Goal: Task Accomplishment & Management: Complete application form

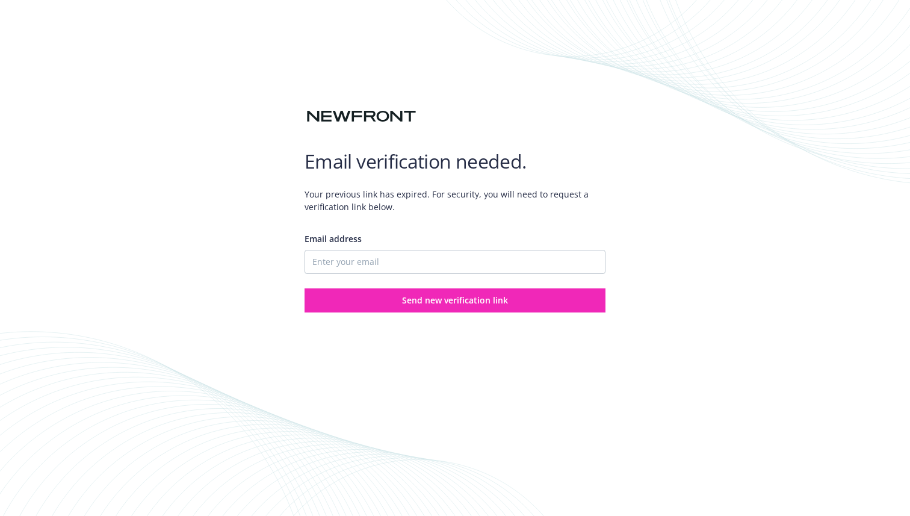
click at [241, 243] on div "Email verification needed. Your previous link has expired. For security, you wi…" at bounding box center [455, 258] width 910 height 516
click at [364, 261] on input "Email address" at bounding box center [455, 262] width 301 height 24
click at [449, 217] on span "Your previous link has expired. For security, you will need to request a verifi…" at bounding box center [455, 200] width 301 height 45
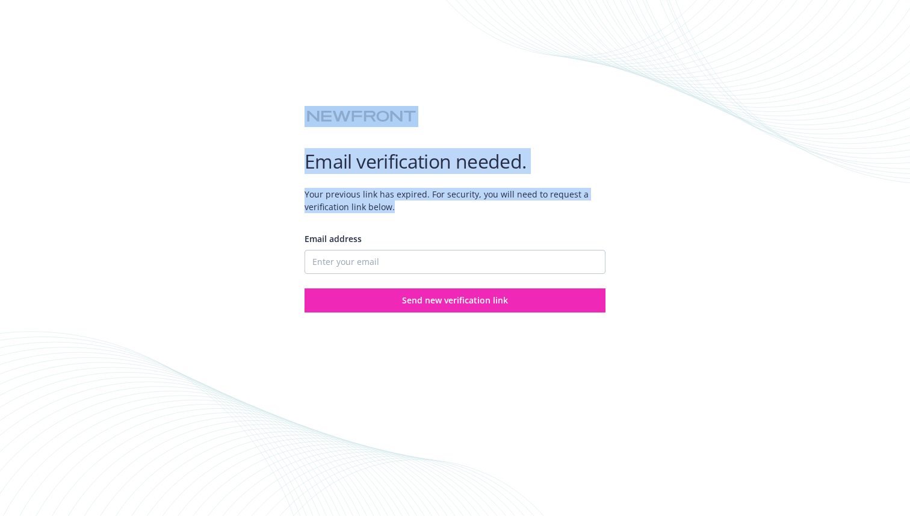
drag, startPoint x: 422, startPoint y: 208, endPoint x: 299, endPoint y: 110, distance: 158.0
click at [299, 110] on div "Email verification needed. Your previous link has expired. For security, you wi…" at bounding box center [455, 258] width 910 height 516
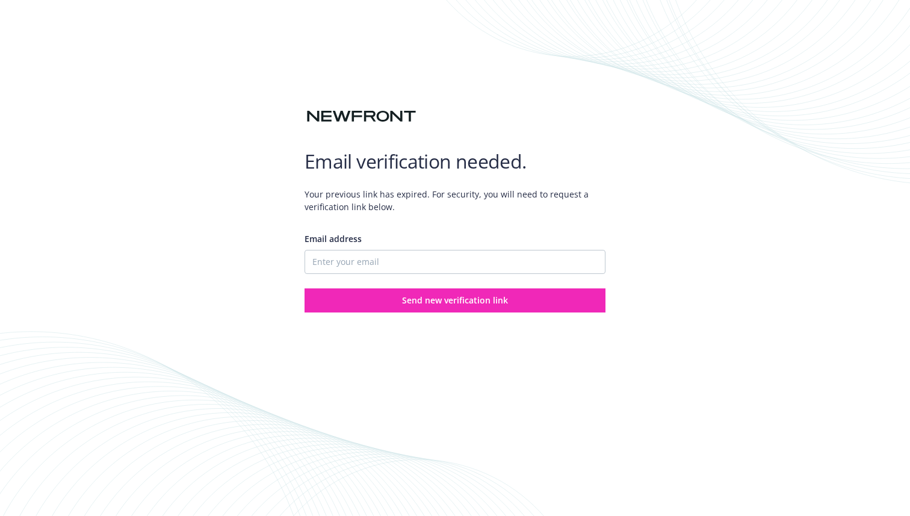
click at [315, 139] on div at bounding box center [455, 139] width 301 height 19
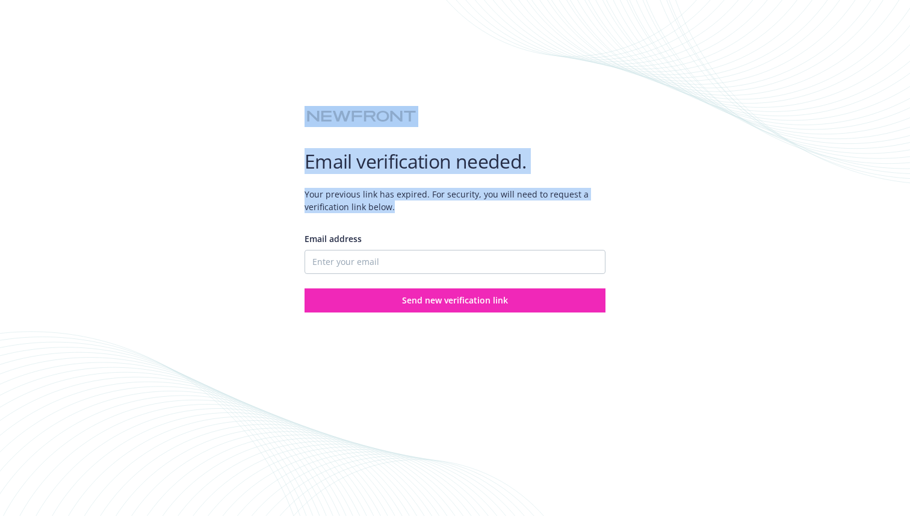
drag, startPoint x: 415, startPoint y: 214, endPoint x: 304, endPoint y: 100, distance: 159.6
click at [305, 100] on div "Email verification needed. Your previous link has expired. For security, you wi…" at bounding box center [455, 189] width 301 height 245
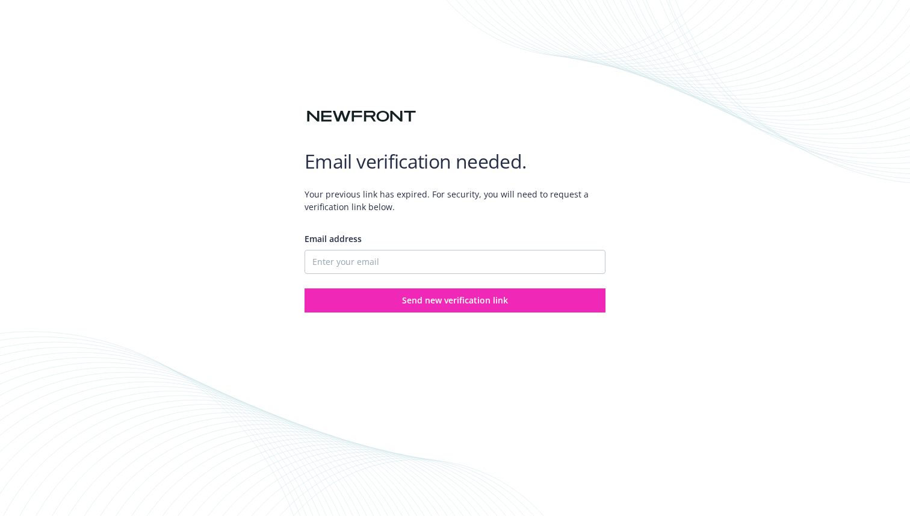
click at [523, 220] on span "Your previous link has expired. For security, you will need to request a verifi…" at bounding box center [455, 200] width 301 height 45
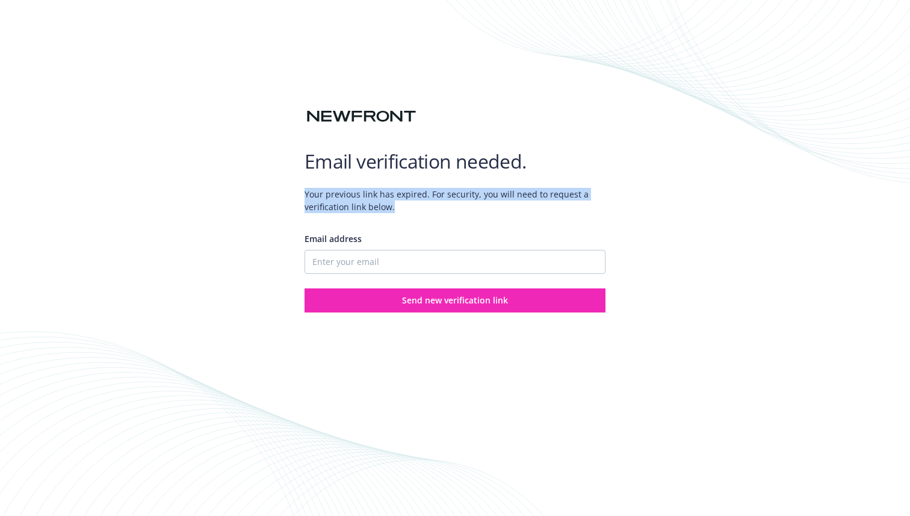
drag, startPoint x: 300, startPoint y: 194, endPoint x: 404, endPoint y: 207, distance: 105.0
click at [404, 207] on div "Email verification needed. Your previous link has expired. For security, you wi…" at bounding box center [455, 258] width 910 height 516
click at [404, 207] on span "Your previous link has expired. For security, you will need to request a verifi…" at bounding box center [455, 200] width 301 height 45
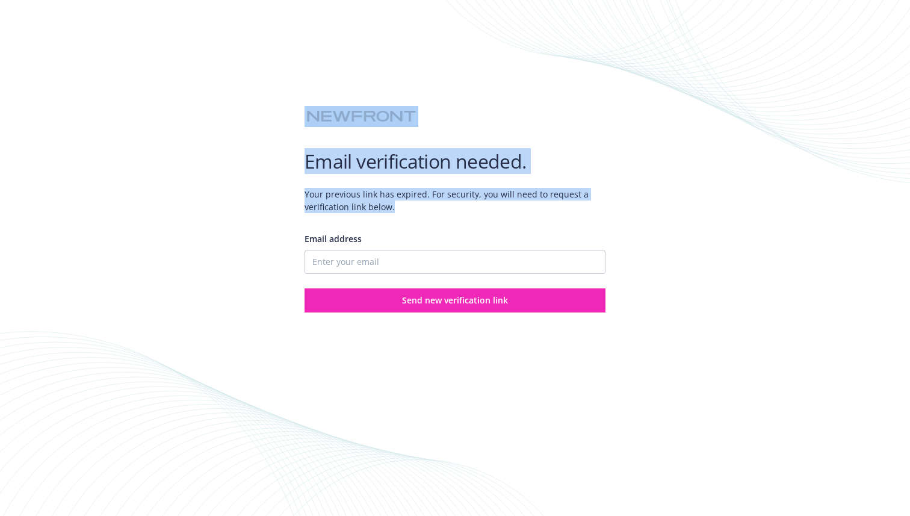
drag, startPoint x: 409, startPoint y: 207, endPoint x: 290, endPoint y: 108, distance: 154.7
click at [290, 108] on div "Email verification needed. Your previous link has expired. For security, you wi…" at bounding box center [455, 258] width 910 height 516
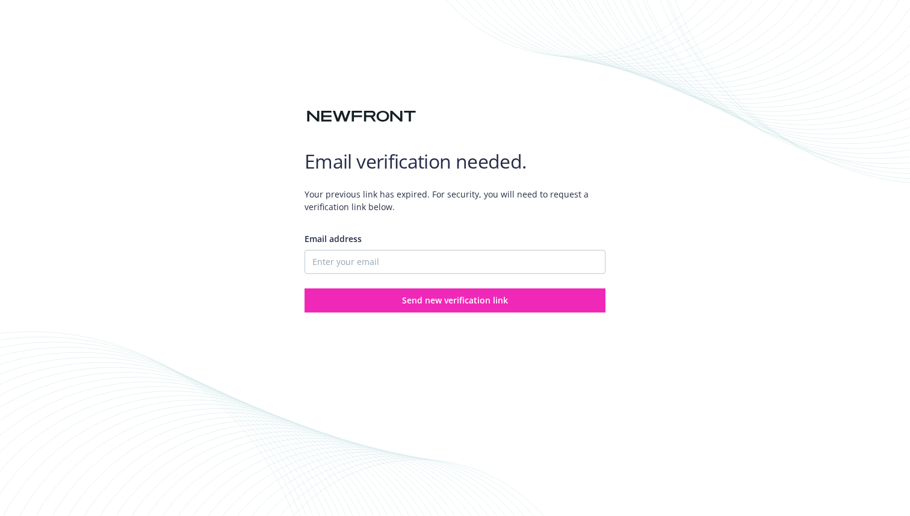
click at [317, 196] on span "Your previous link has expired. For security, you will need to request a verifi…" at bounding box center [455, 200] width 301 height 45
click at [224, 204] on div "Email verification needed. Your previous link has expired. For security, you wi…" at bounding box center [455, 258] width 910 height 516
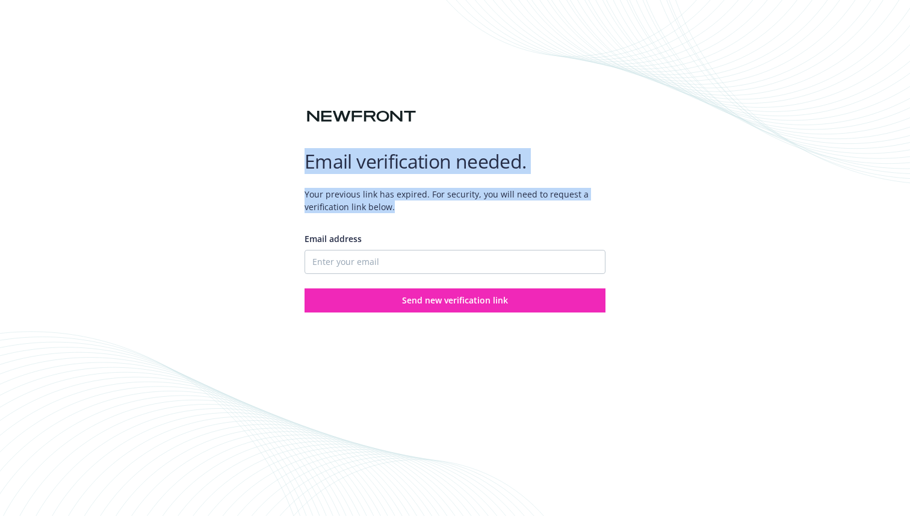
drag, startPoint x: 415, startPoint y: 206, endPoint x: 296, endPoint y: 138, distance: 137.5
click at [296, 138] on div "Email verification needed. Your previous link has expired. For security, you wi…" at bounding box center [455, 258] width 910 height 516
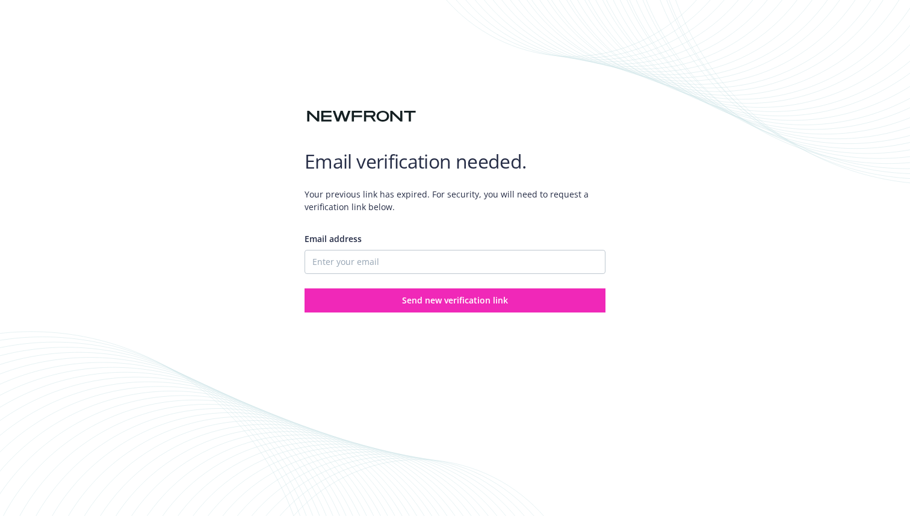
click at [364, 192] on span "Your previous link has expired. For security, you will need to request a verifi…" at bounding box center [455, 200] width 301 height 45
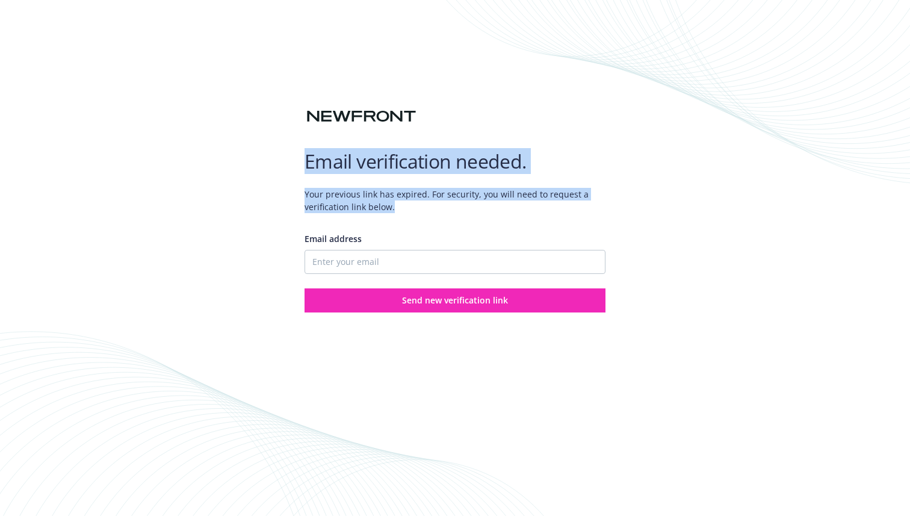
drag, startPoint x: 403, startPoint y: 211, endPoint x: 274, endPoint y: 142, distance: 145.4
click at [274, 142] on div "Email verification needed. Your previous link has expired. For security, you wi…" at bounding box center [455, 258] width 910 height 516
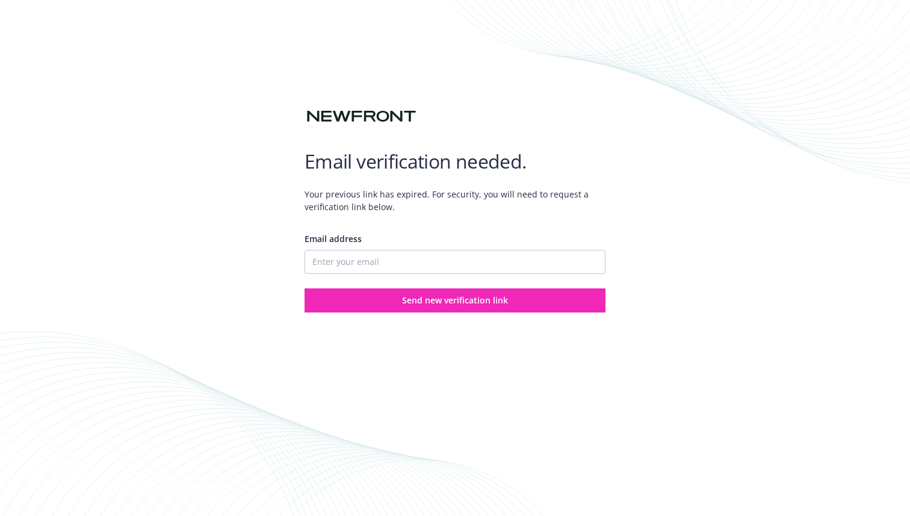
click at [292, 159] on div "Email verification needed. Your previous link has expired. For security, you wi…" at bounding box center [455, 258] width 910 height 516
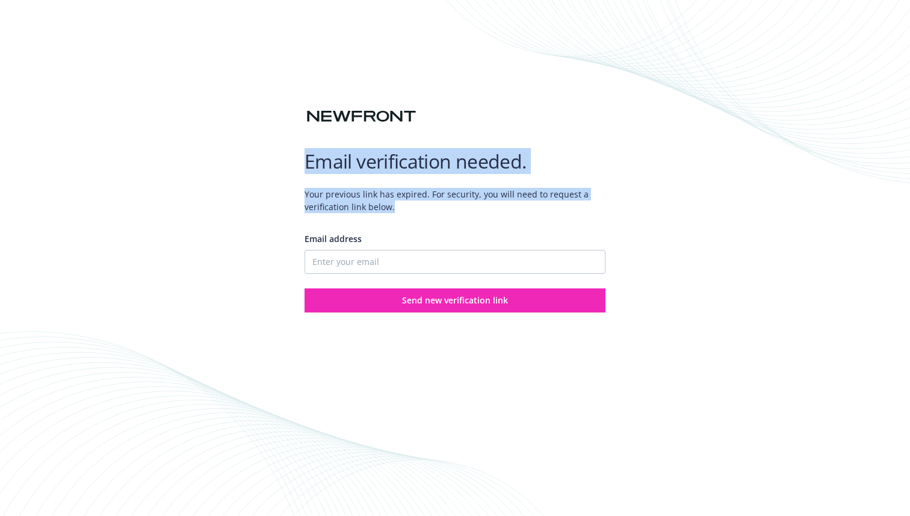
drag, startPoint x: 416, startPoint y: 206, endPoint x: 272, endPoint y: 155, distance: 152.7
click at [272, 155] on div "Email verification needed. Your previous link has expired. For security, you wi…" at bounding box center [455, 258] width 910 height 516
drag, startPoint x: 422, startPoint y: 214, endPoint x: 279, endPoint y: 80, distance: 195.9
click at [279, 80] on div "Email verification needed. Your previous link has expired. For security, you wi…" at bounding box center [455, 258] width 910 height 516
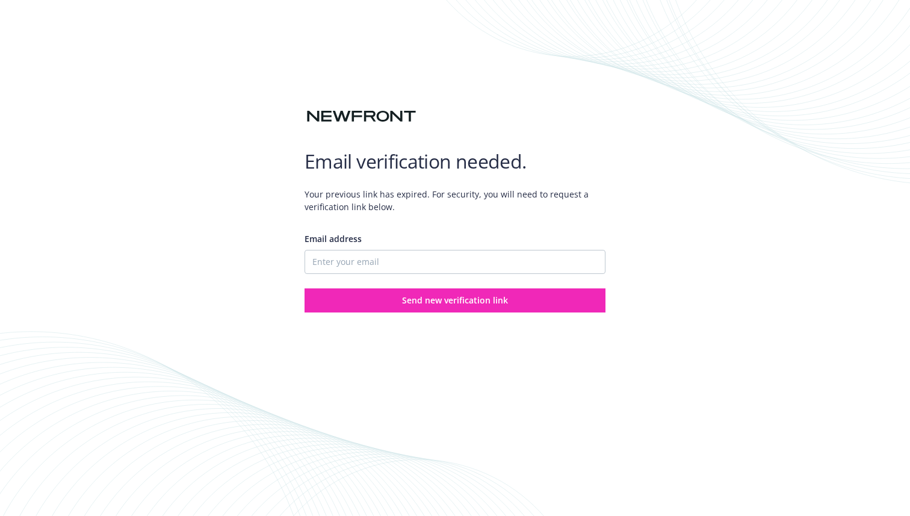
click at [287, 93] on div "Email verification needed. Your previous link has expired. For security, you wi…" at bounding box center [455, 258] width 910 height 516
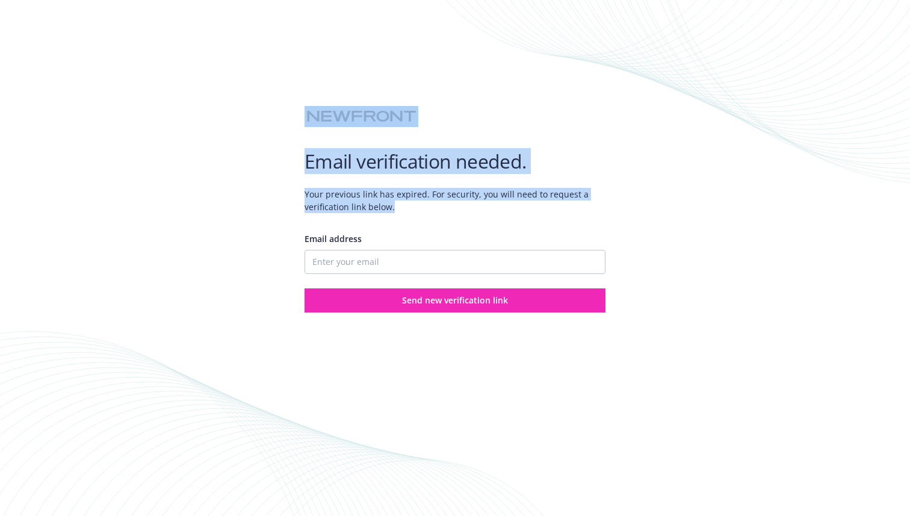
drag, startPoint x: 408, startPoint y: 216, endPoint x: 268, endPoint y: 96, distance: 184.0
click at [268, 96] on div "Email verification needed. Your previous link has expired. For security, you wi…" at bounding box center [455, 258] width 910 height 516
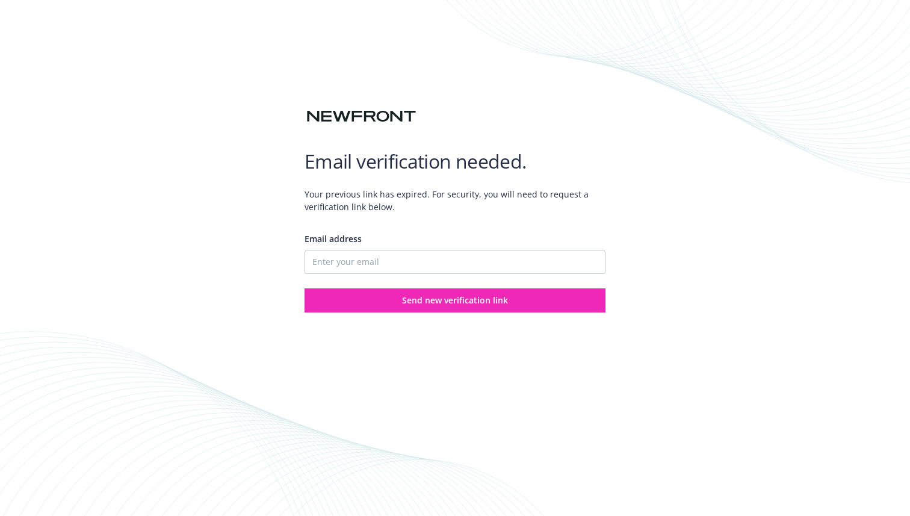
click at [308, 225] on div "Email address Send new verification link" at bounding box center [455, 268] width 301 height 90
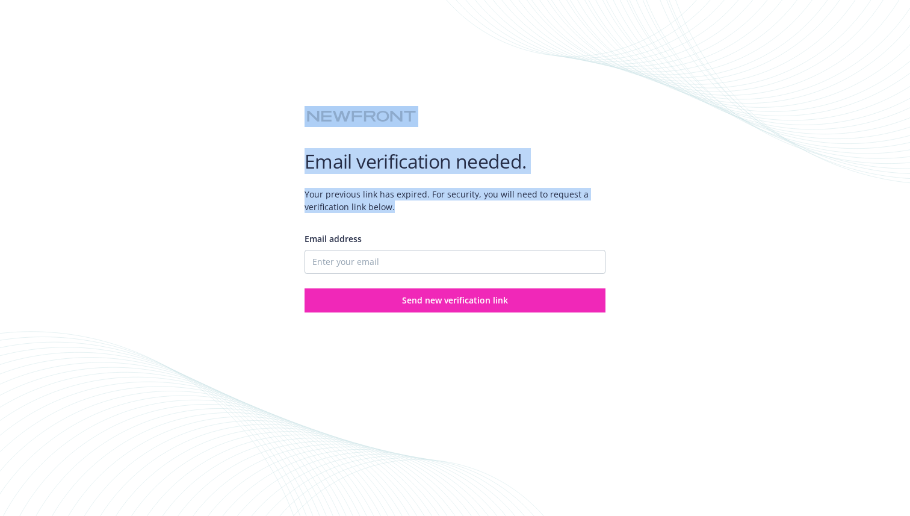
drag, startPoint x: 425, startPoint y: 218, endPoint x: 297, endPoint y: 111, distance: 167.0
click at [297, 111] on div "Email verification needed. Your previous link has expired. For security, you wi…" at bounding box center [455, 258] width 910 height 516
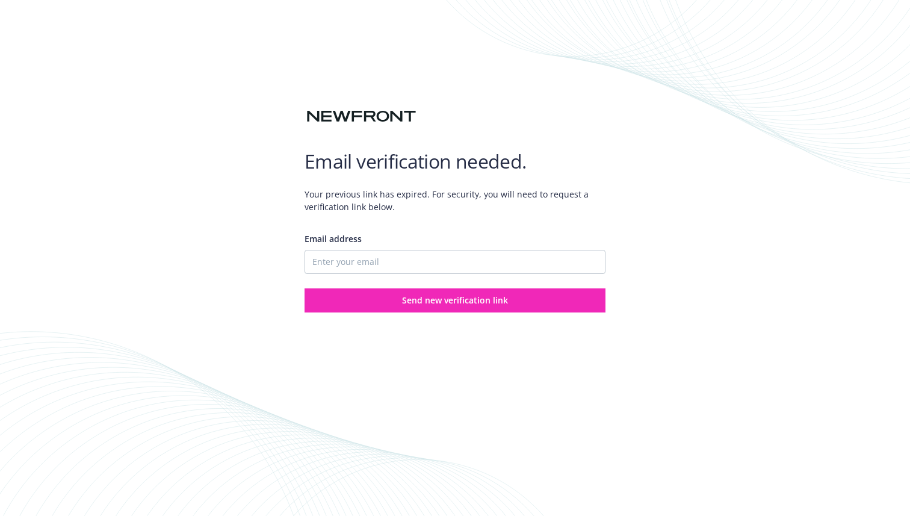
click at [352, 149] on h1 "Email verification needed." at bounding box center [455, 161] width 301 height 24
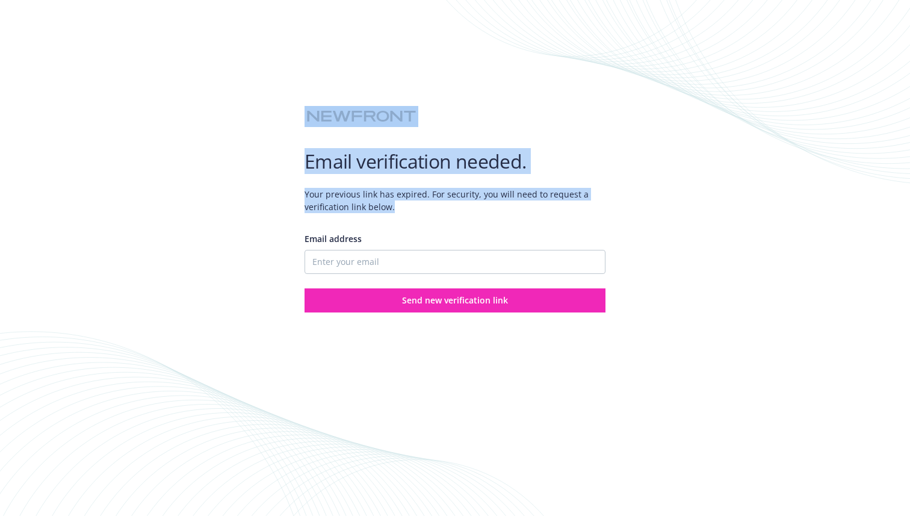
drag, startPoint x: 414, startPoint y: 229, endPoint x: 206, endPoint y: 56, distance: 270.5
click at [206, 56] on div "Email verification needed. Your previous link has expired. For security, you wi…" at bounding box center [455, 258] width 910 height 516
click at [348, 169] on h1 "Email verification needed." at bounding box center [455, 161] width 301 height 24
drag, startPoint x: 413, startPoint y: 211, endPoint x: 273, endPoint y: 85, distance: 187.5
click at [273, 86] on div "Email verification needed. Your previous link has expired. For security, you wi…" at bounding box center [455, 258] width 910 height 516
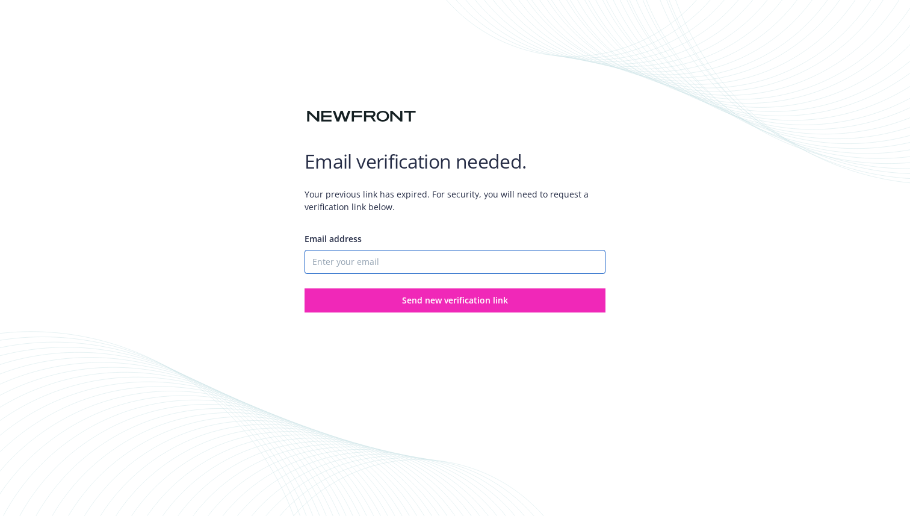
click at [406, 264] on input "Email address" at bounding box center [455, 262] width 301 height 24
click at [439, 223] on div "Email address Send new verification link" at bounding box center [455, 268] width 301 height 90
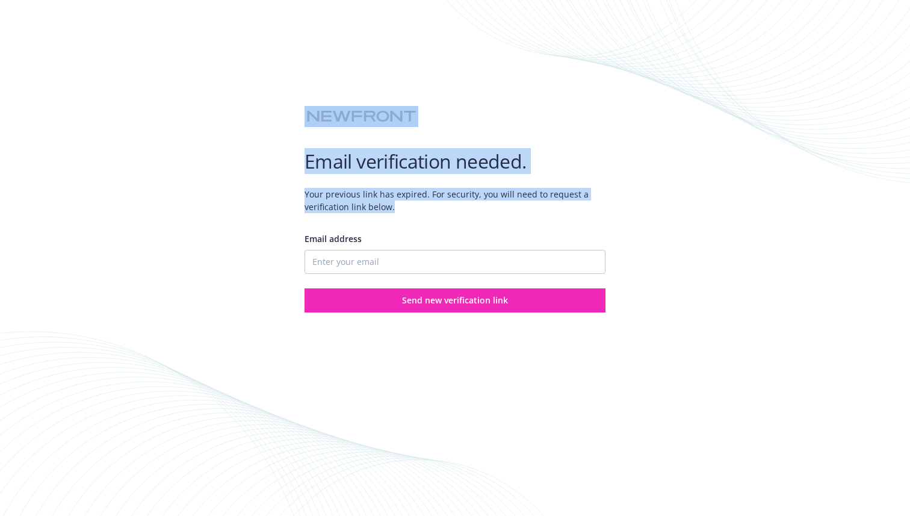
drag, startPoint x: 405, startPoint y: 215, endPoint x: 232, endPoint y: 87, distance: 216.0
click at [232, 87] on div "Email verification needed. Your previous link has expired. For security, you wi…" at bounding box center [455, 258] width 910 height 516
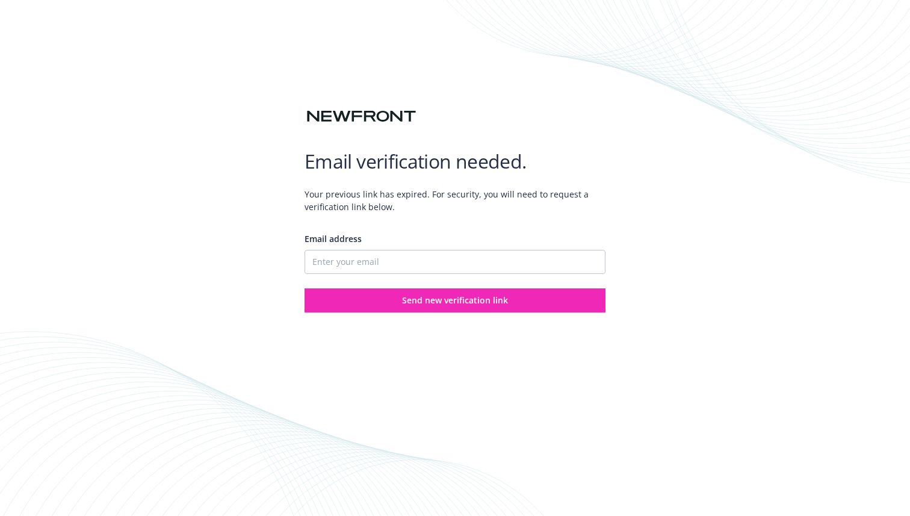
click at [267, 148] on div "Email verification needed. Your previous link has expired. For security, you wi…" at bounding box center [455, 258] width 910 height 516
